Goal: Information Seeking & Learning: Find specific fact

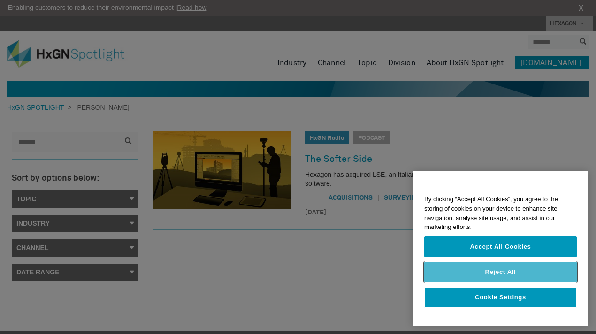
click at [509, 274] on button "Reject All" at bounding box center [500, 272] width 152 height 21
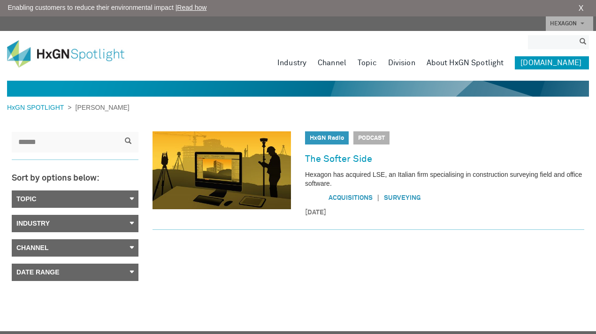
click at [550, 41] on input "search" at bounding box center [551, 42] width 47 height 14
type input "******"
click at [577, 37] on button "submit" at bounding box center [583, 42] width 12 height 11
